Goal: Transaction & Acquisition: Purchase product/service

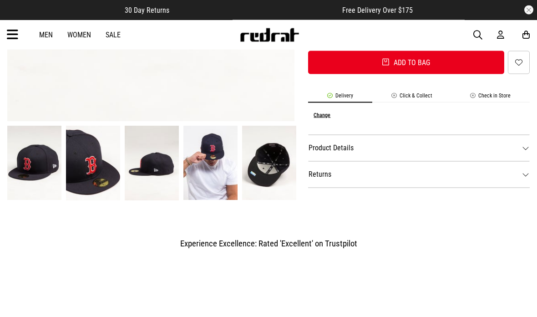
scroll to position [356, 0]
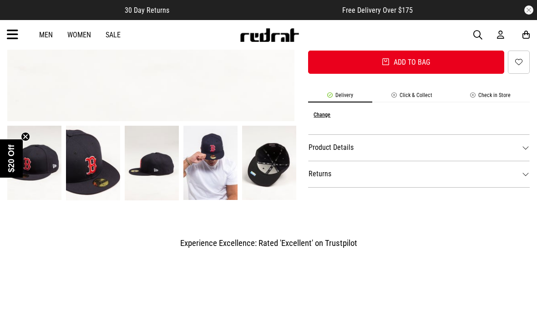
click at [25, 188] on img at bounding box center [34, 163] width 54 height 75
click at [30, 182] on img at bounding box center [34, 163] width 54 height 75
click at [79, 181] on img at bounding box center [93, 163] width 54 height 75
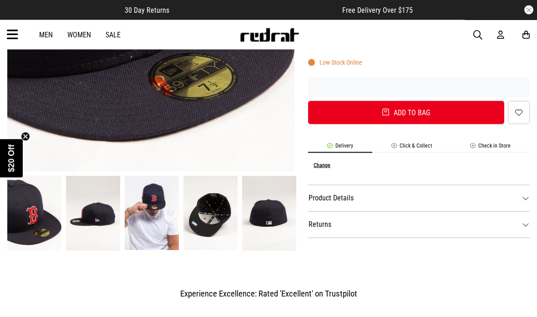
scroll to position [289, 0]
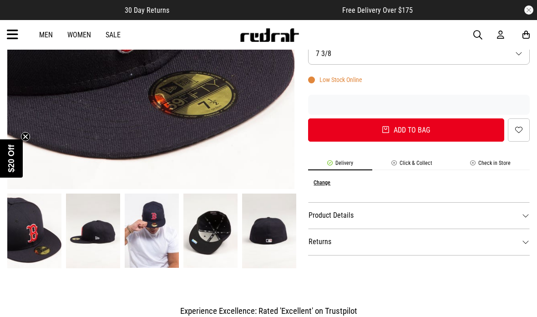
click at [265, 245] on img at bounding box center [269, 230] width 54 height 75
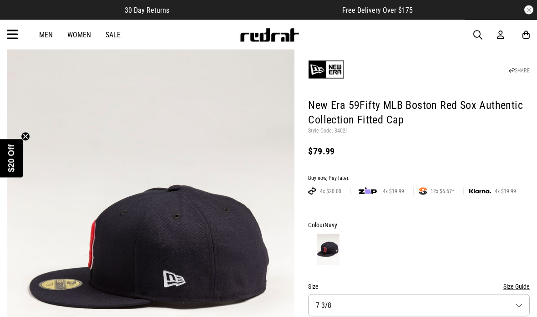
scroll to position [0, 0]
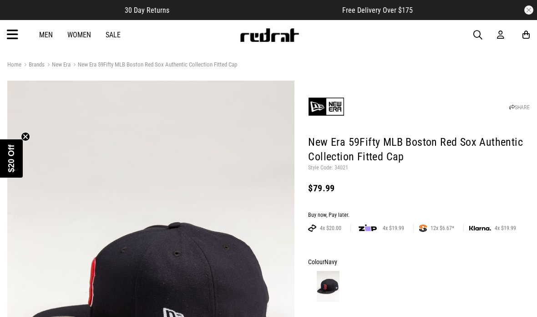
click at [45, 32] on link "Men" at bounding box center [46, 34] width 14 height 9
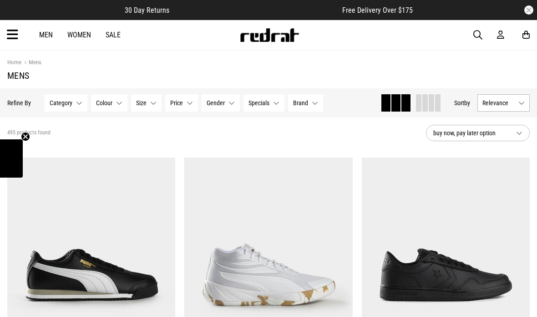
click at [14, 36] on icon at bounding box center [12, 34] width 11 height 15
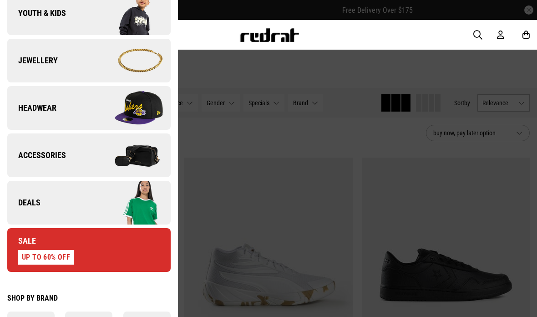
scroll to position [260, 0]
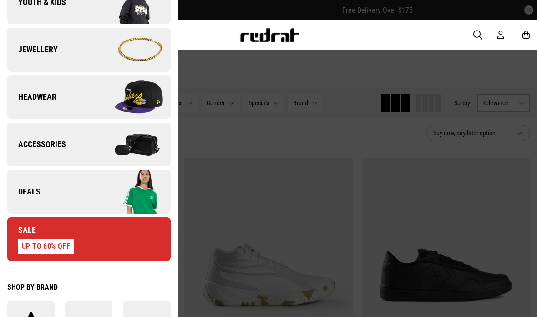
click at [30, 117] on link "Headwear" at bounding box center [88, 97] width 163 height 44
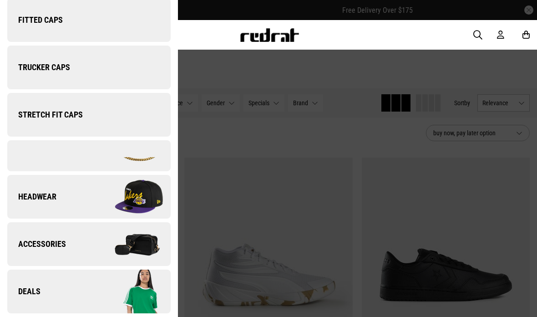
scroll to position [0, 0]
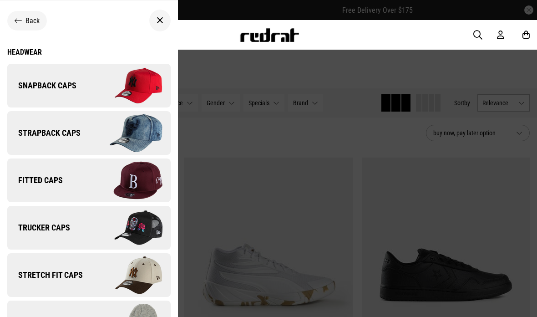
click at [35, 178] on span "Fitted Caps" at bounding box center [35, 180] width 56 height 11
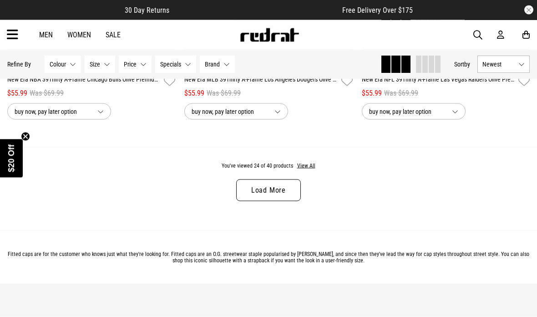
scroll to position [2439, 0]
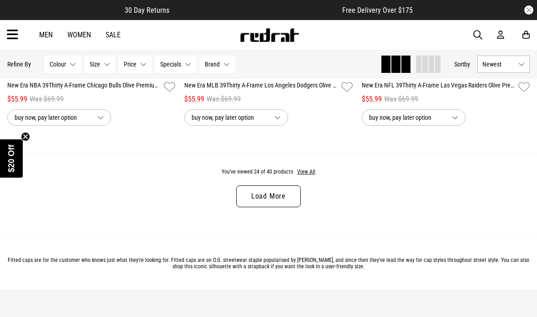
click at [280, 205] on link "Load More" at bounding box center [268, 196] width 65 height 22
